Goal: Use online tool/utility

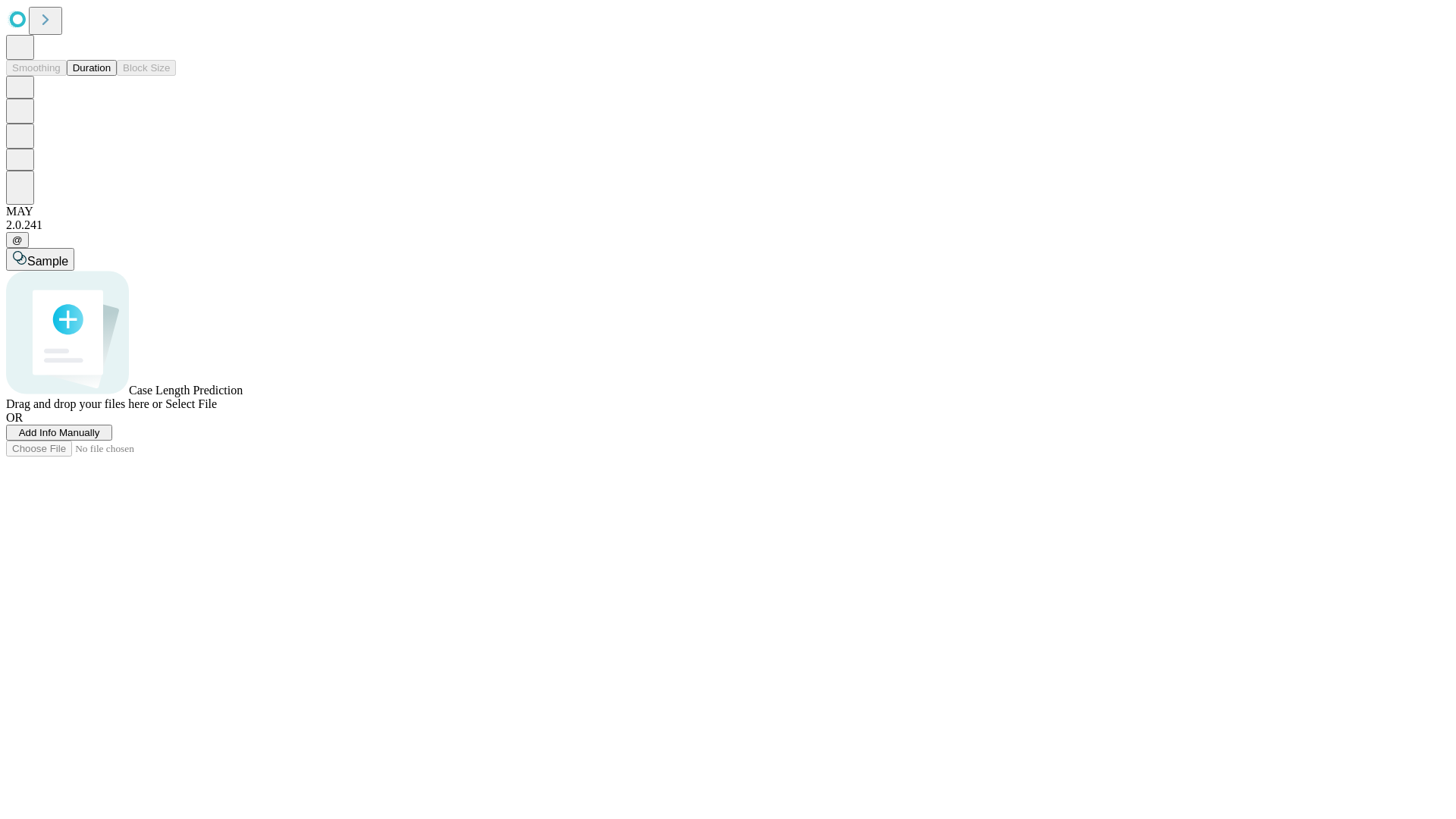
click at [217, 410] on span "Select File" at bounding box center [190, 404] width 52 height 13
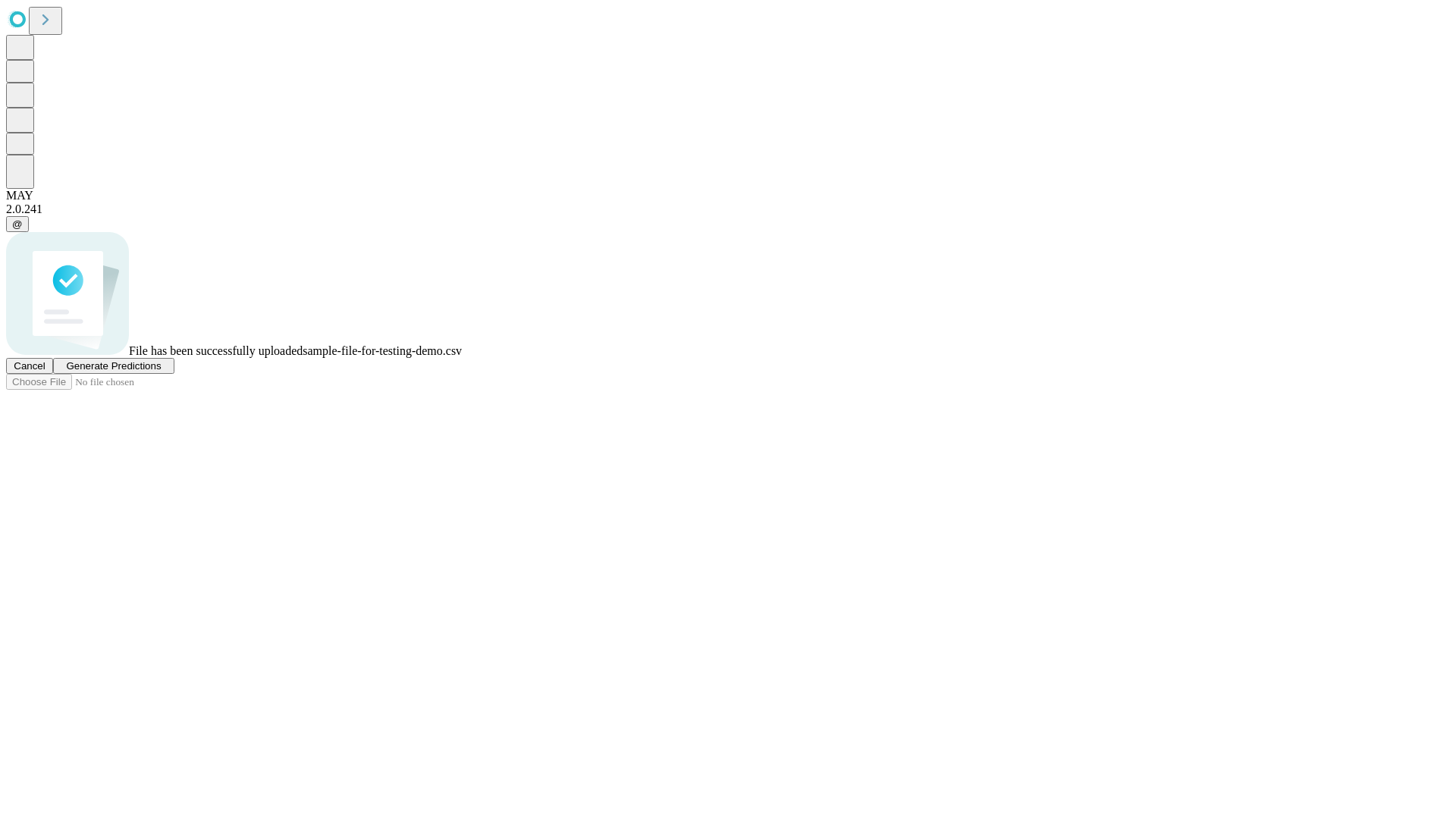
click at [161, 371] on span "Generate Predictions" at bounding box center [113, 366] width 95 height 11
